Goal: Information Seeking & Learning: Stay updated

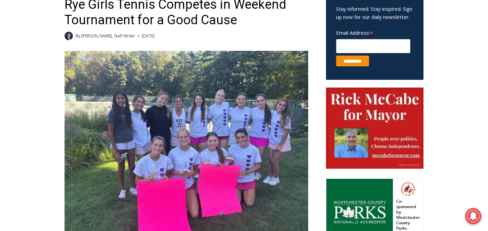
scroll to position [258, 0]
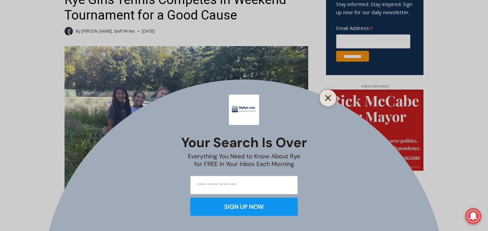
click at [327, 100] on icon "Close" at bounding box center [328, 98] width 6 height 6
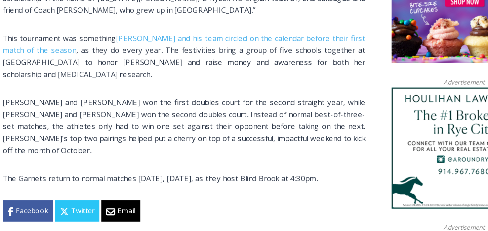
scroll to position [512, 0]
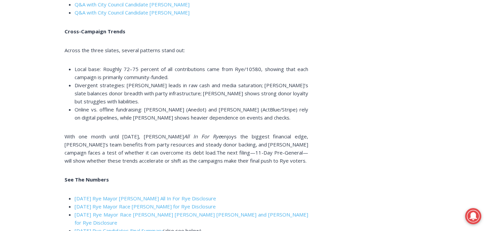
scroll to position [1493, 0]
